Goal: Check status: Check status

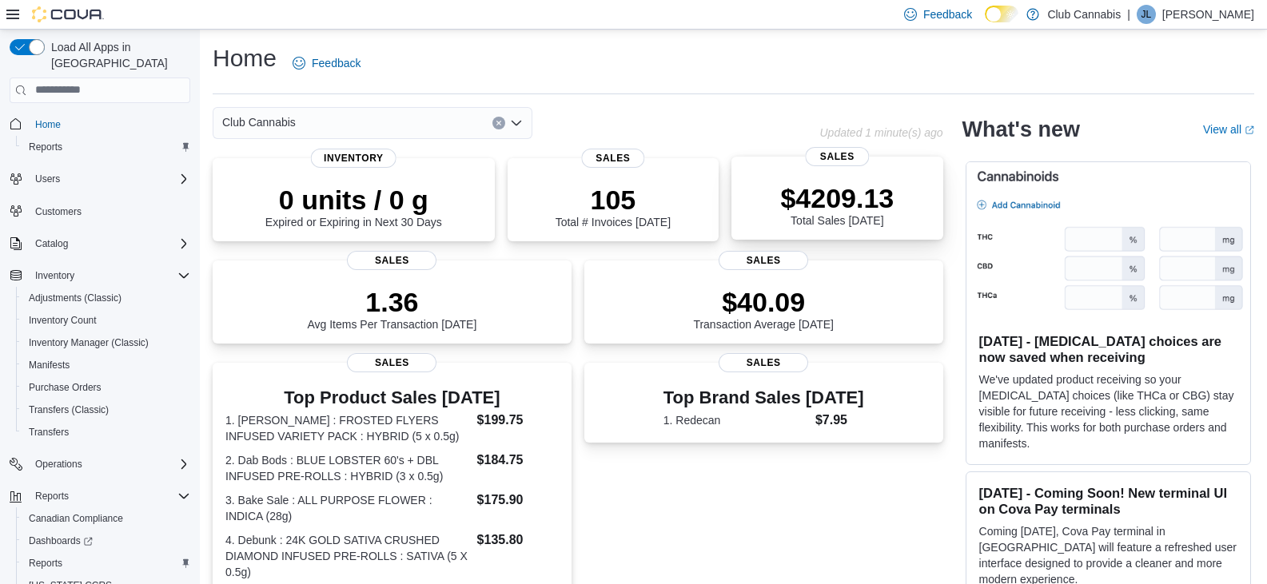
click at [835, 190] on p "$4209.13" at bounding box center [837, 198] width 114 height 32
